Goal: Check status: Check status

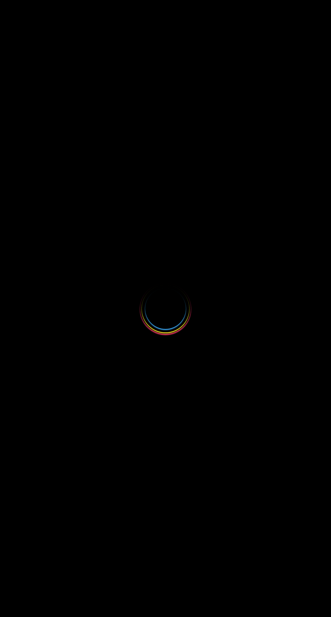
select select
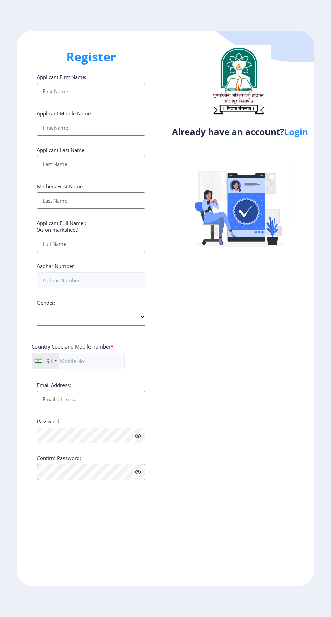
click at [304, 134] on link "Login" at bounding box center [296, 132] width 24 height 12
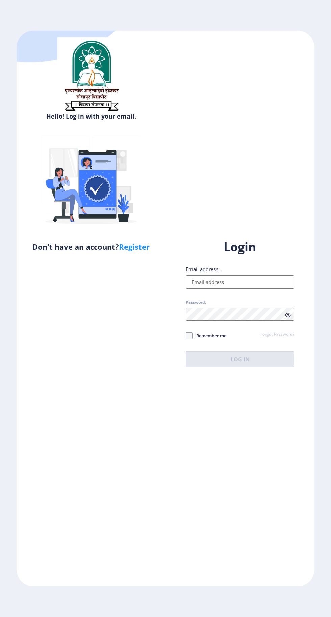
click at [237, 289] on input "Email address:" at bounding box center [240, 281] width 108 height 13
type input "[EMAIL_ADDRESS][DOMAIN_NAME]"
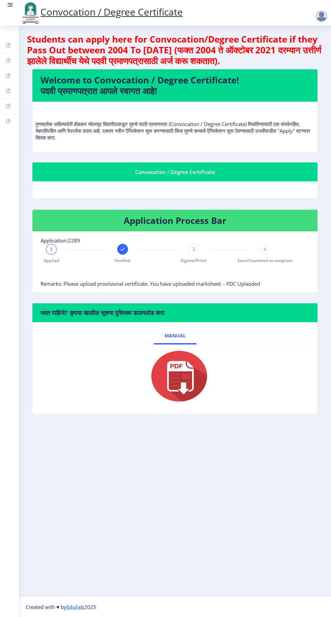
click at [227, 288] on nb-card-body "Application:2289 1 Applied Verified 3 Signed/Print 4 Sent/Couriered to recipien…" at bounding box center [174, 261] width 285 height 61
click at [242, 285] on span "Remarks: Please upload provisional certificate. You have uploaded marksheet. - …" at bounding box center [149, 283] width 219 height 7
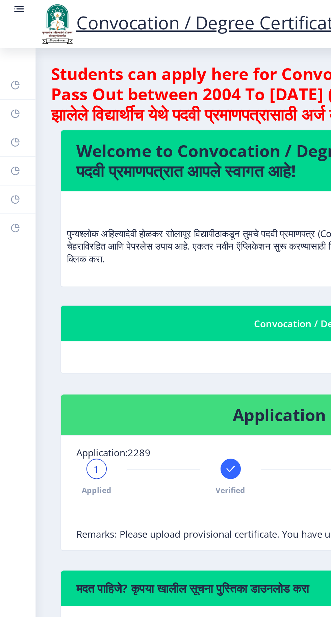
click at [8, 5] on circle at bounding box center [8, 4] width 1 height 1
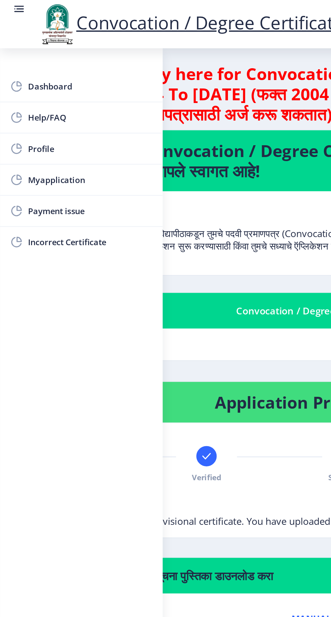
click at [39, 97] on span "Myapplication" at bounding box center [48, 95] width 66 height 8
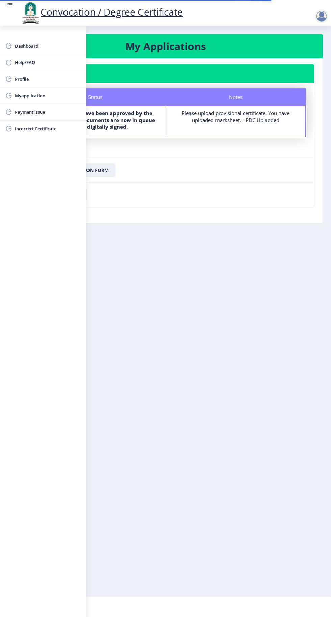
click at [155, 171] on nb-card-footer "Download Application Form" at bounding box center [165, 170] width 297 height 25
click at [129, 115] on b "Your documents have been approved by the department. The documents are now in q…" at bounding box center [94, 120] width 119 height 20
click at [47, 303] on div "Dashboard Help/FAQ Profile Myapplication Payment issue Incorrect Certificate" at bounding box center [43, 321] width 86 height 591
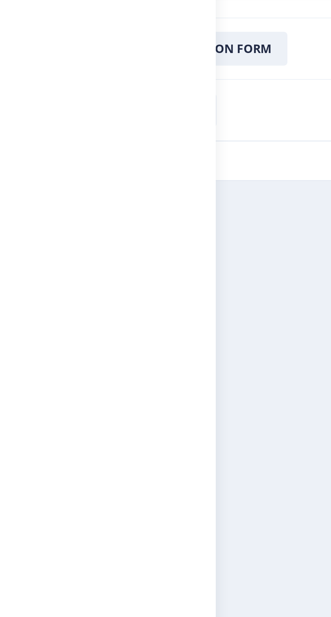
click at [18, 258] on div "Dashboard Help/FAQ Profile Myapplication Payment issue Incorrect Certificate" at bounding box center [43, 321] width 86 height 591
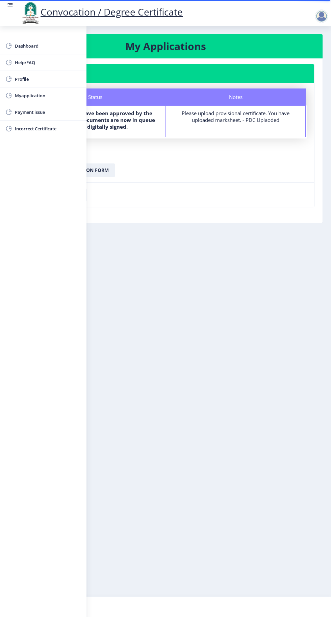
click at [63, 48] on span "Dashboard" at bounding box center [48, 46] width 66 height 8
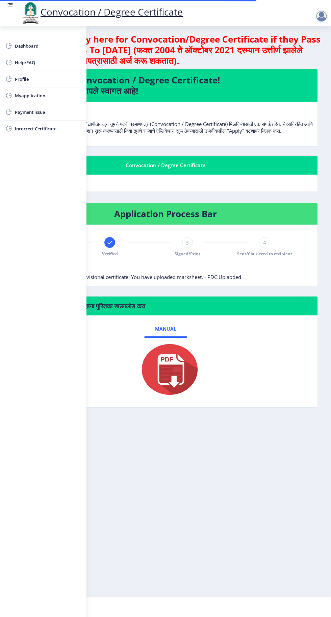
click at [8, 5] on circle at bounding box center [8, 4] width 1 height 1
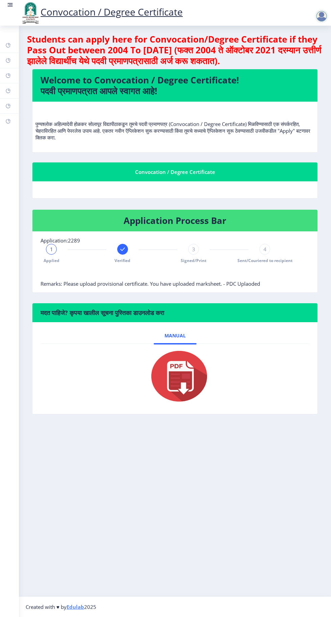
click at [8, 5] on circle at bounding box center [8, 4] width 1 height 1
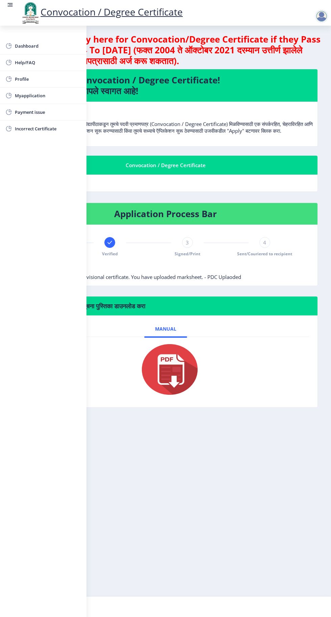
click at [42, 97] on span "Myapplication" at bounding box center [48, 95] width 66 height 8
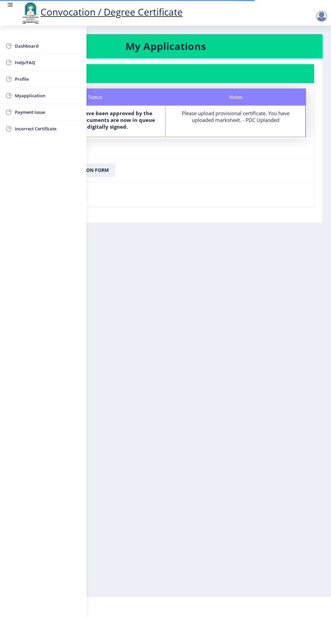
click at [8, 5] on circle at bounding box center [8, 4] width 1 height 1
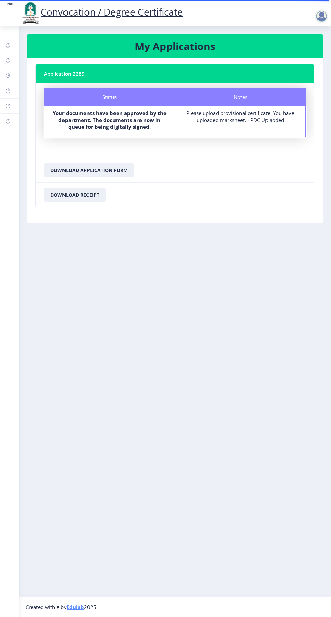
click at [322, 19] on div at bounding box center [321, 15] width 13 height 13
click at [304, 53] on span "Log out" at bounding box center [303, 53] width 43 height 8
